Goal: Navigation & Orientation: Find specific page/section

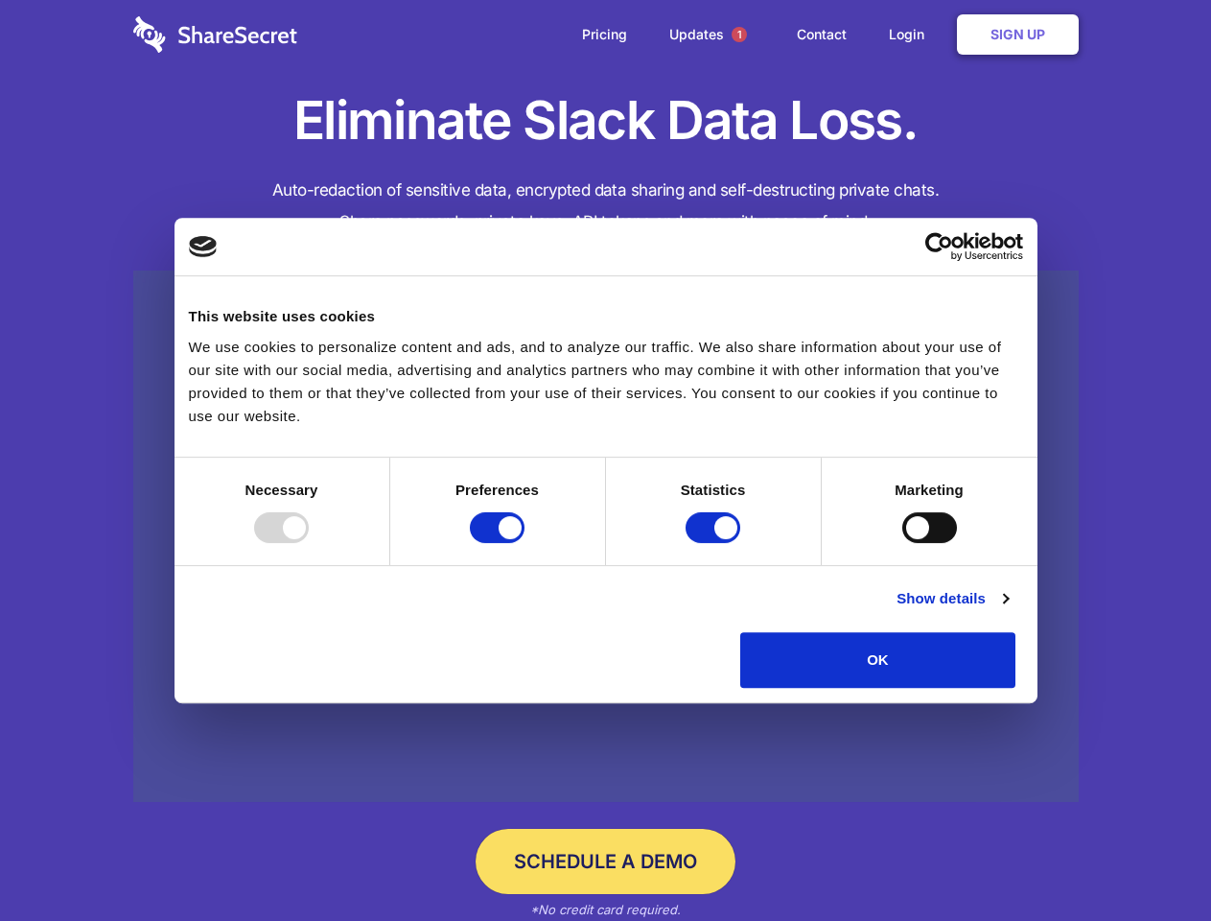
click at [309, 543] on div at bounding box center [281, 527] width 55 height 31
click at [525, 543] on input "Preferences" at bounding box center [497, 527] width 55 height 31
checkbox input "false"
click at [715, 543] on input "Statistics" at bounding box center [713, 527] width 55 height 31
checkbox input "false"
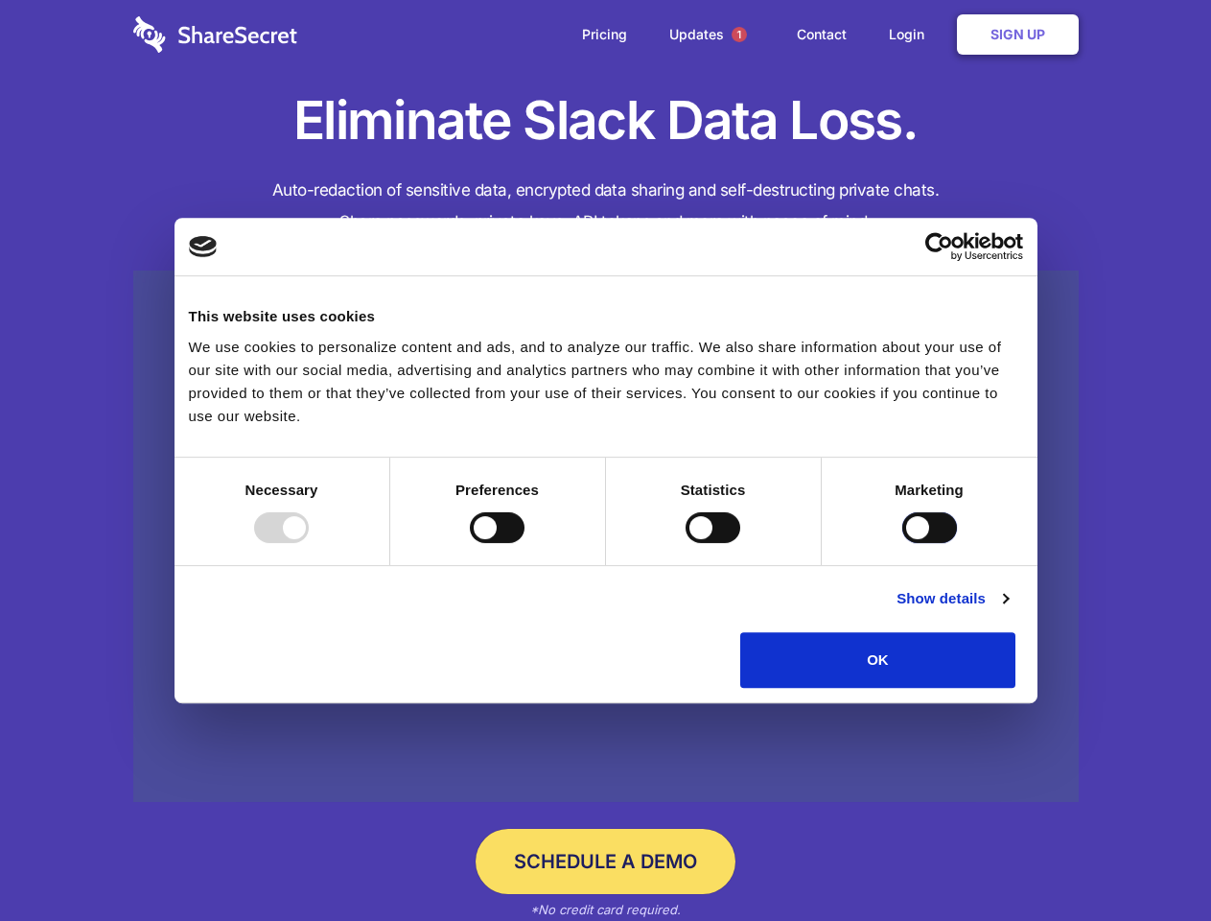
click at [902, 543] on input "Marketing" at bounding box center [929, 527] width 55 height 31
checkbox input "true"
click at [1008, 610] on link "Show details" at bounding box center [952, 598] width 111 height 23
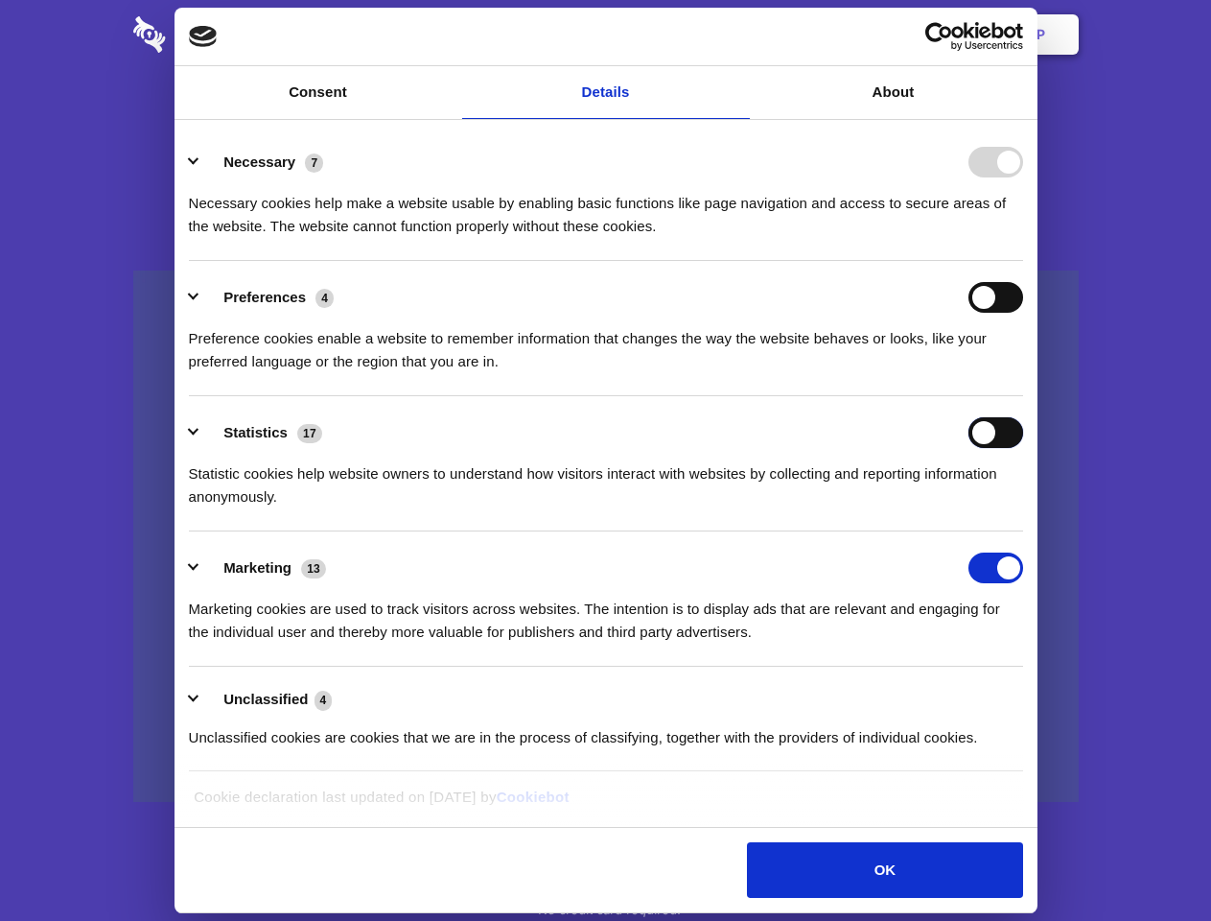
click at [1023, 508] on div "Statistics 17 Statistic cookies help website owners to understand how visitors …" at bounding box center [606, 462] width 834 height 91
click at [738, 35] on span "1" at bounding box center [739, 34] width 15 height 15
